Goal: Navigation & Orientation: Find specific page/section

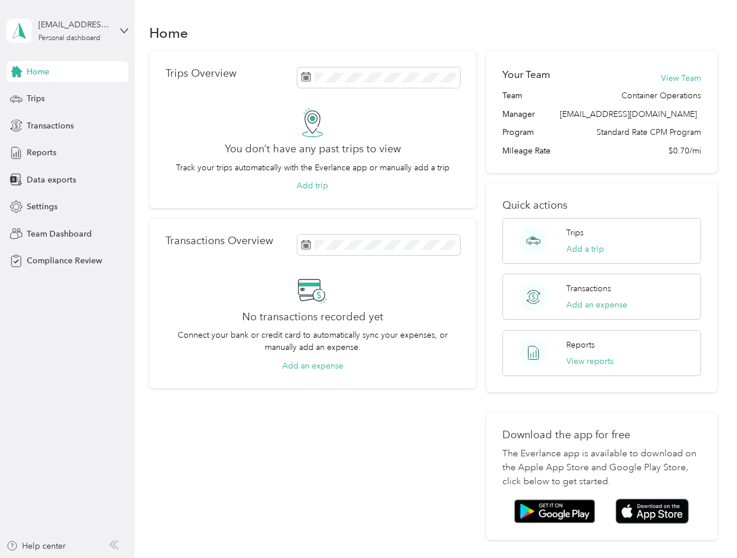
click at [368, 279] on div "No transactions recorded yet Connect your bank or credit card to automatically …" at bounding box center [313, 323] width 294 height 96
click at [67, 31] on div "[EMAIL_ADDRESS][DOMAIN_NAME]" at bounding box center [74, 25] width 73 height 12
